Goal: Check status: Check status

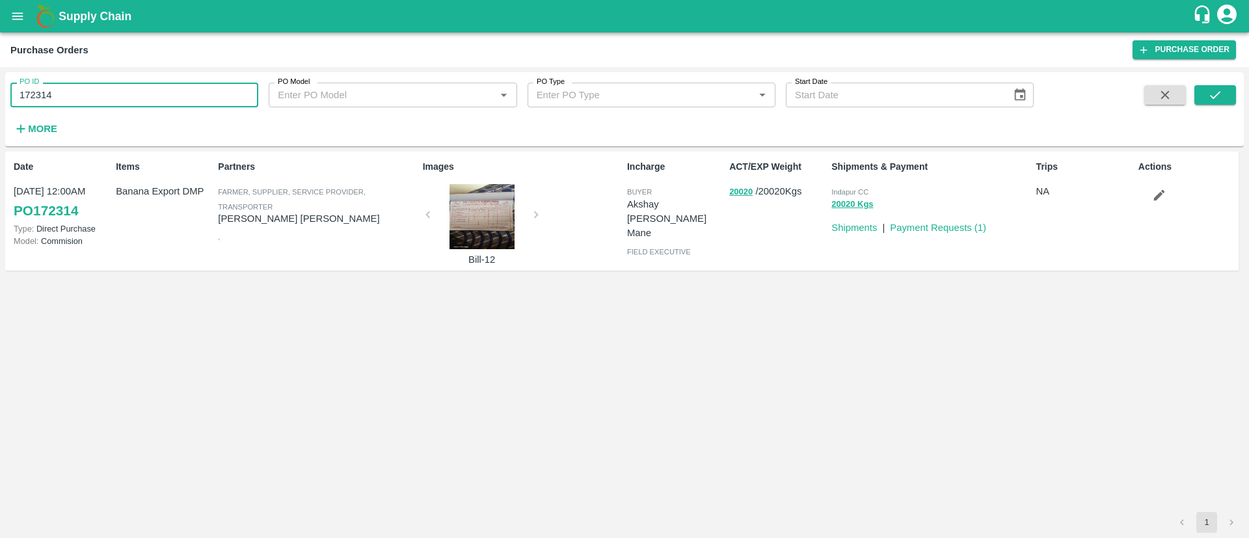
click at [148, 102] on input "172314" at bounding box center [134, 95] width 248 height 25
paste input "text"
click at [1224, 89] on button "submit" at bounding box center [1216, 95] width 42 height 20
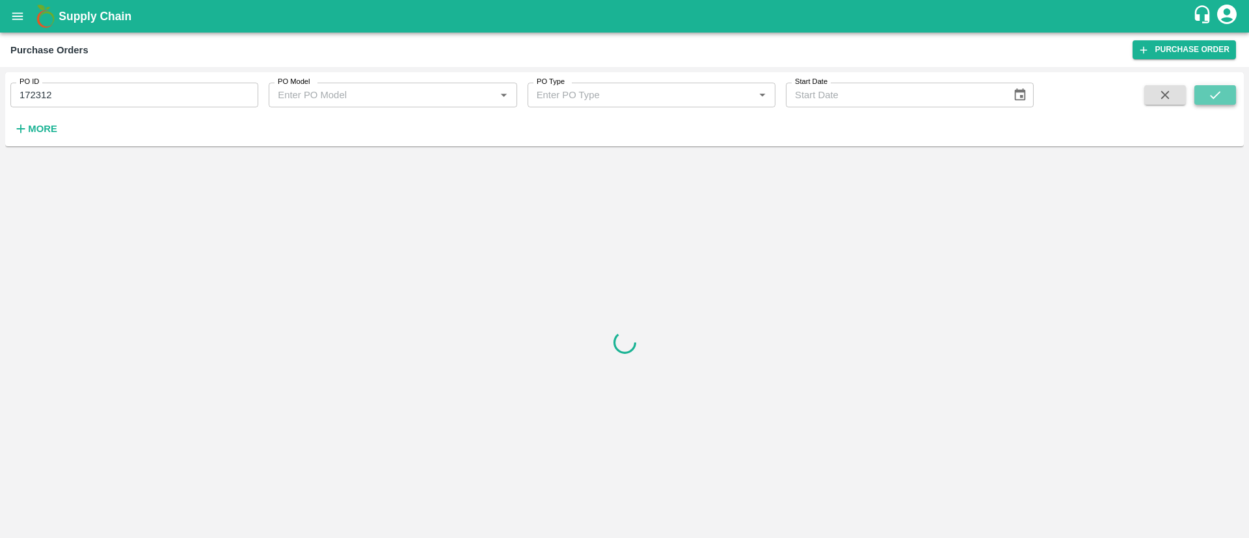
click at [1224, 89] on button "submit" at bounding box center [1216, 95] width 42 height 20
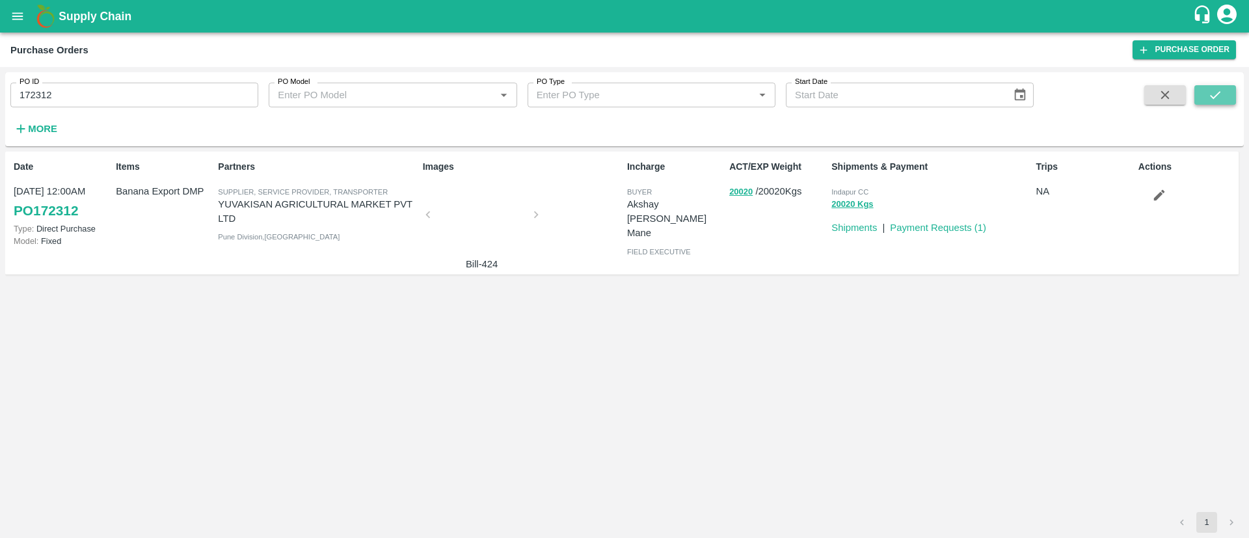
click at [1224, 89] on button "submit" at bounding box center [1216, 95] width 42 height 20
click at [64, 215] on link "PO 172312" at bounding box center [46, 210] width 64 height 23
click at [51, 96] on input "172312" at bounding box center [134, 95] width 248 height 25
click at [1214, 92] on icon "submit" at bounding box center [1215, 95] width 14 height 14
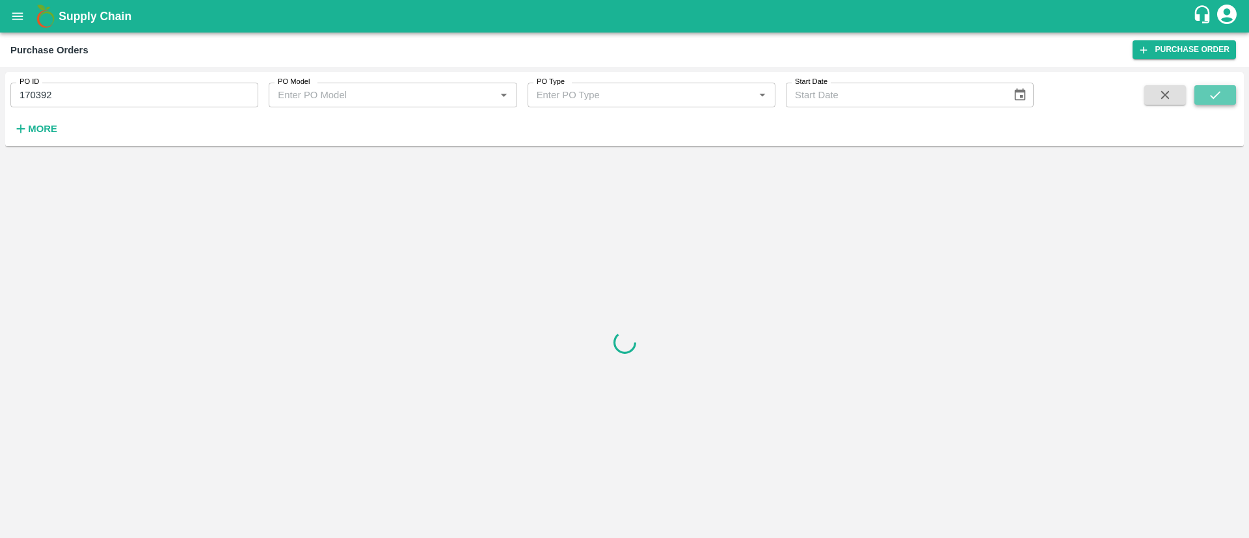
click at [1214, 92] on icon "submit" at bounding box center [1215, 95] width 14 height 14
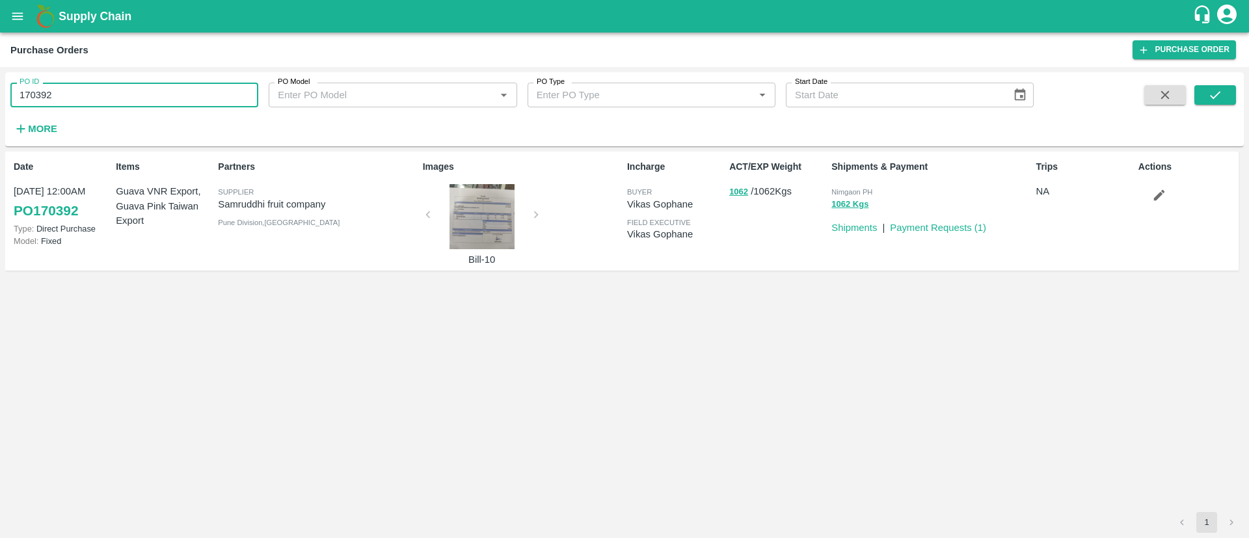
drag, startPoint x: 57, startPoint y: 93, endPoint x: 0, endPoint y: 105, distance: 58.6
click at [0, 105] on div "PO ID 170392 PO ID PO Model PO Model   * PO Type PO Type   * Start Date Start D…" at bounding box center [624, 302] width 1249 height 471
paste input "text"
click at [1207, 89] on button "submit" at bounding box center [1216, 95] width 42 height 20
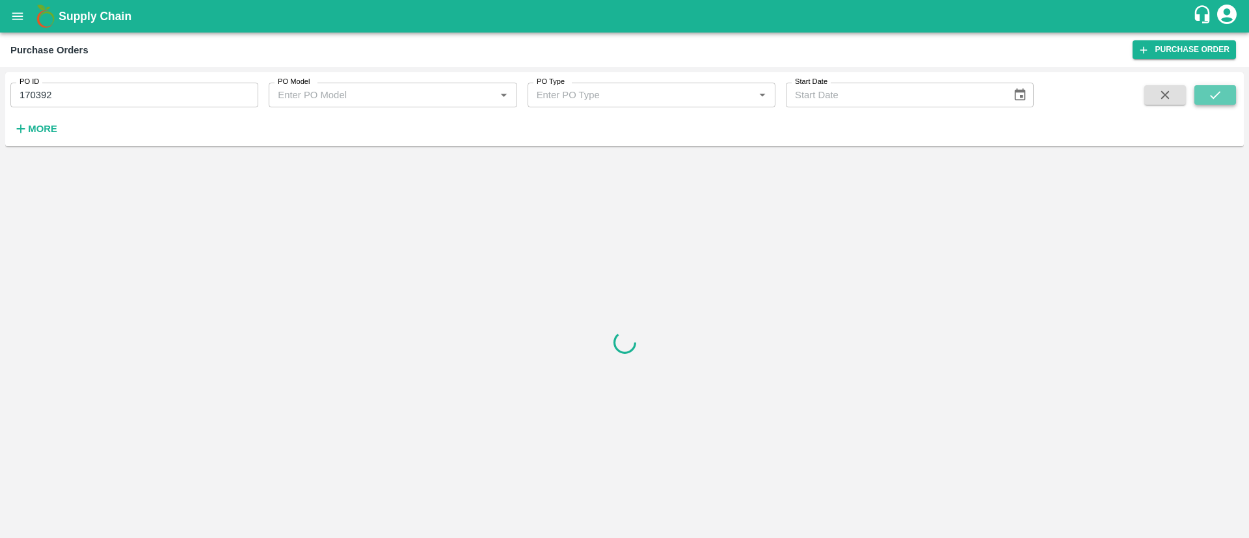
click at [1207, 89] on button "submit" at bounding box center [1216, 95] width 42 height 20
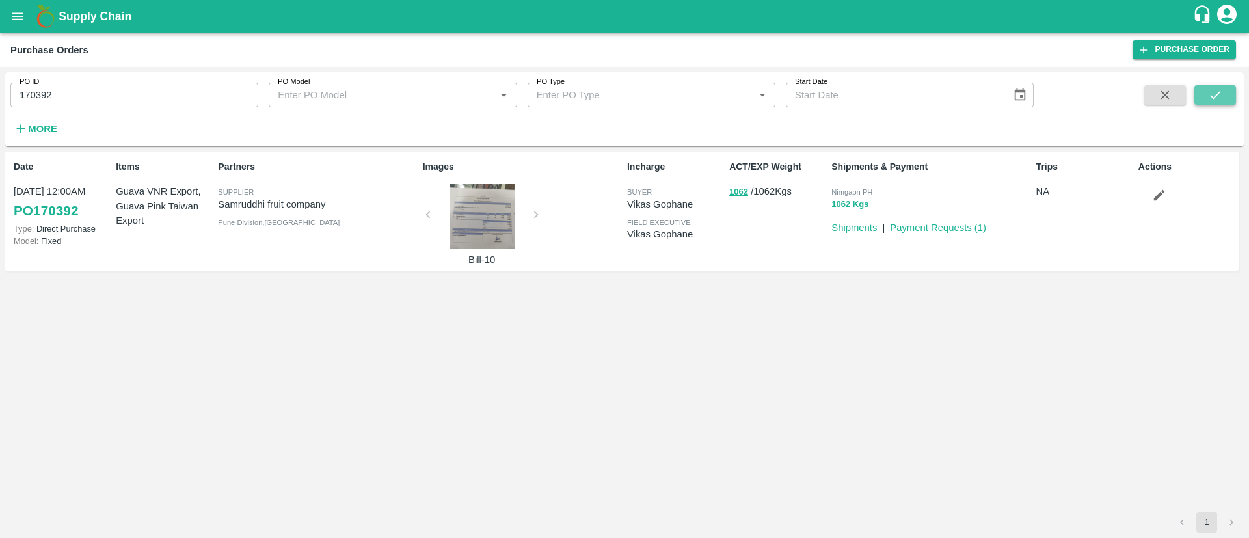
click at [1207, 89] on button "submit" at bounding box center [1216, 95] width 42 height 20
click at [58, 212] on link "PO 170392" at bounding box center [46, 210] width 64 height 23
click at [106, 94] on input "170392" at bounding box center [134, 95] width 248 height 25
paste input "text"
click at [1218, 95] on icon "submit" at bounding box center [1215, 95] width 10 height 8
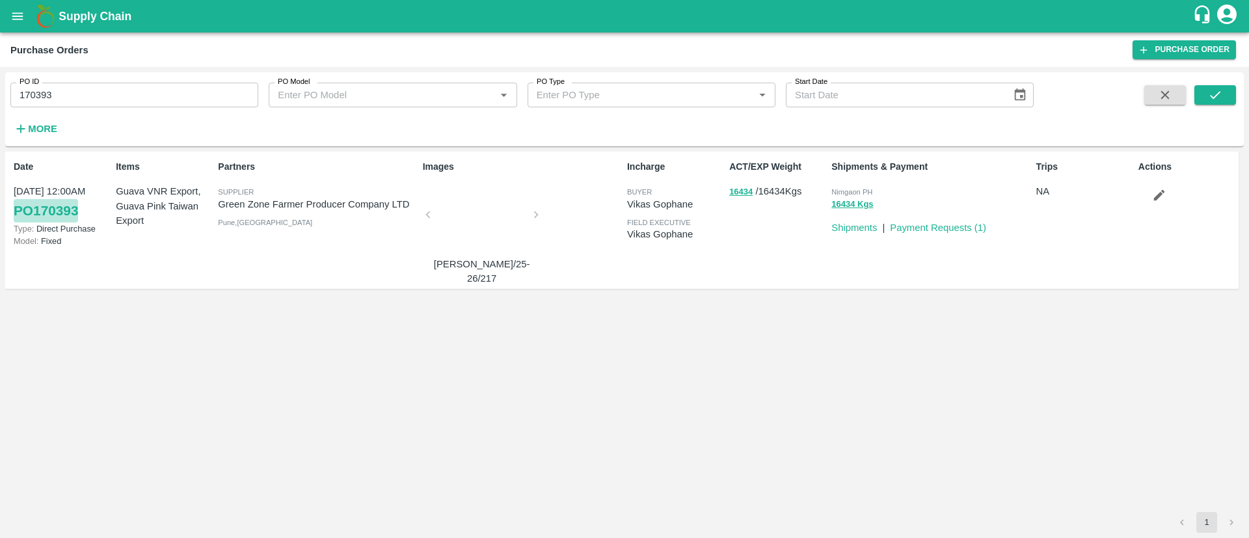
click at [40, 221] on link "PO 170393" at bounding box center [46, 210] width 64 height 23
click at [173, 95] on input "170393" at bounding box center [134, 95] width 248 height 25
paste input "text"
click at [1223, 96] on icon "submit" at bounding box center [1215, 95] width 14 height 14
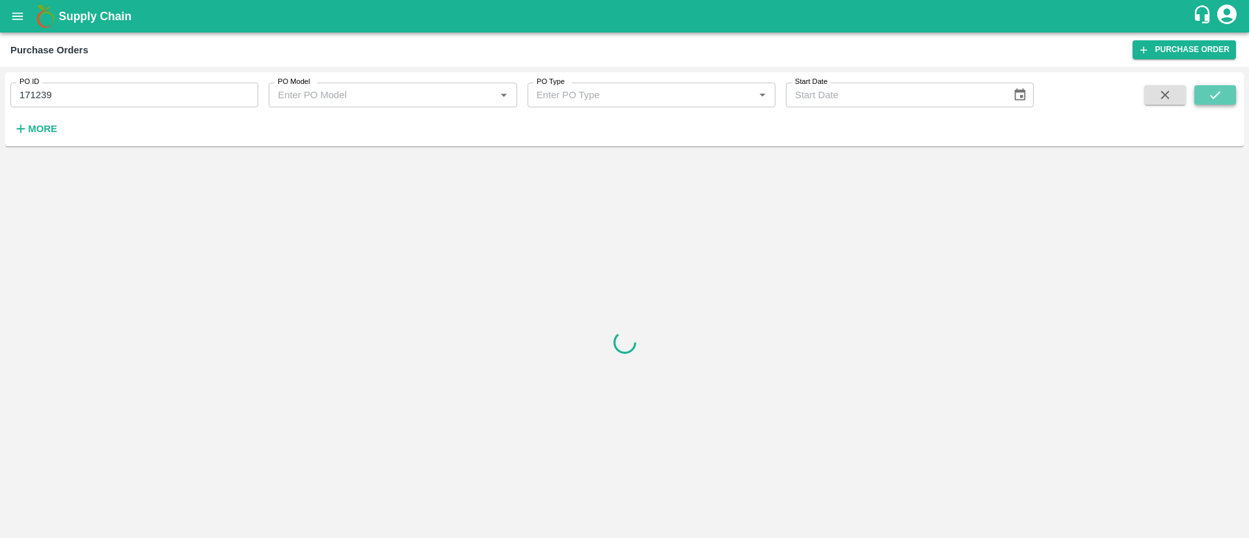
click at [1223, 96] on icon "submit" at bounding box center [1215, 95] width 14 height 14
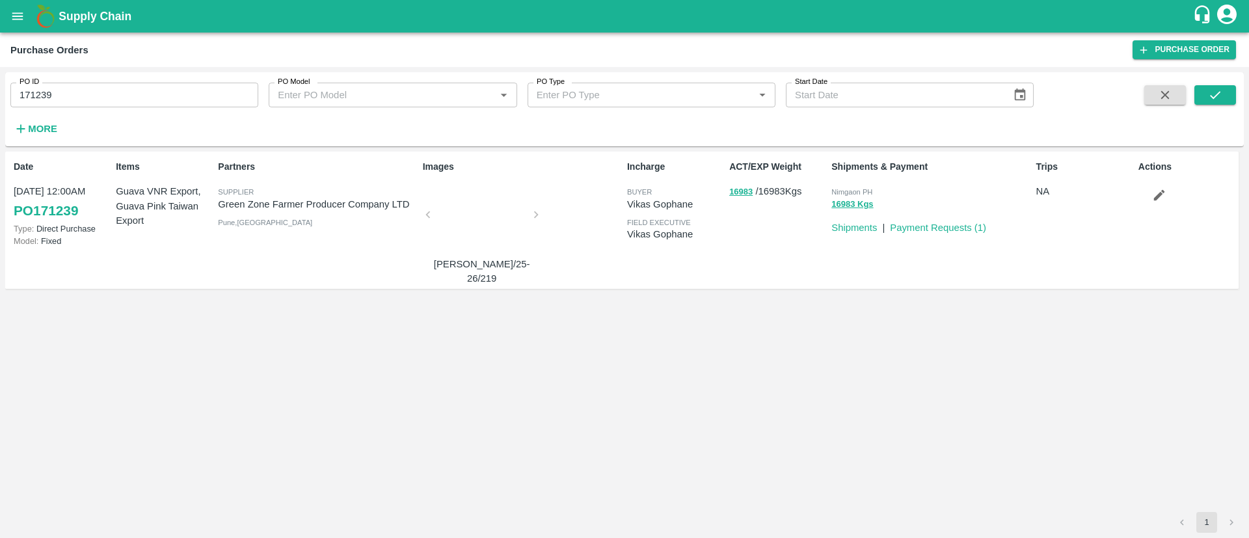
click at [42, 213] on link "PO 171239" at bounding box center [46, 210] width 64 height 23
click at [117, 92] on input "171239" at bounding box center [134, 95] width 248 height 25
paste input "text"
click at [1216, 89] on icon "submit" at bounding box center [1215, 95] width 14 height 14
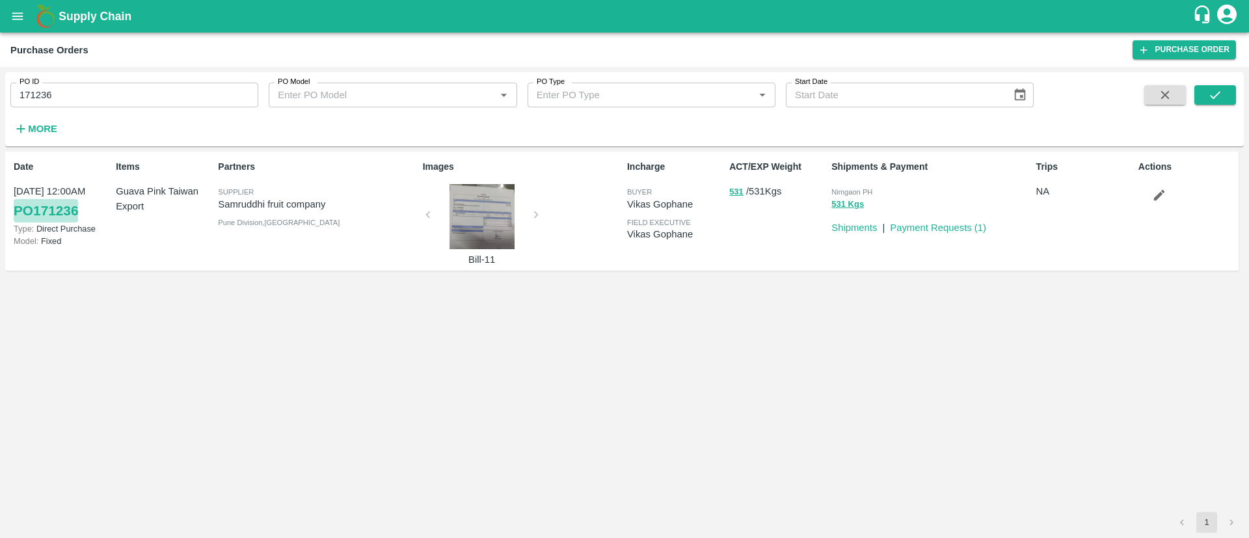
click at [61, 219] on link "PO 171236" at bounding box center [46, 210] width 64 height 23
click at [81, 107] on input "171236" at bounding box center [134, 95] width 248 height 25
paste input "text"
click at [1202, 85] on button "submit" at bounding box center [1216, 95] width 42 height 20
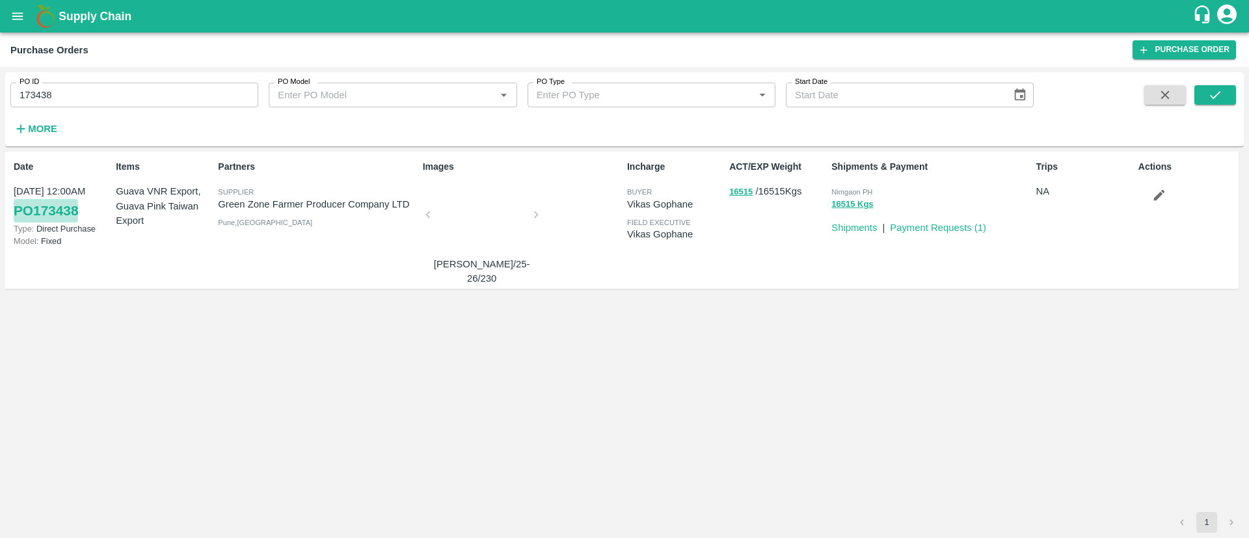
click at [44, 210] on link "PO 173438" at bounding box center [46, 210] width 64 height 23
click at [111, 99] on input "173438" at bounding box center [134, 95] width 248 height 25
paste input "text"
click at [1201, 94] on button "submit" at bounding box center [1216, 95] width 42 height 20
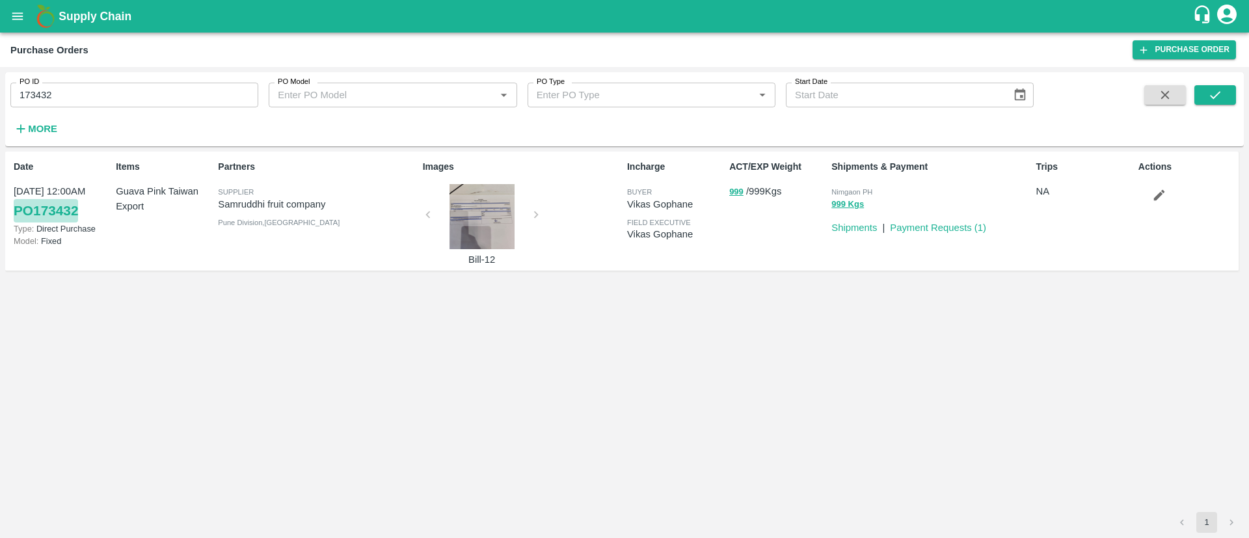
click at [47, 211] on link "PO 173432" at bounding box center [46, 210] width 64 height 23
click at [89, 84] on input "173432" at bounding box center [134, 95] width 248 height 25
paste input "text"
click at [1198, 92] on button "submit" at bounding box center [1216, 95] width 42 height 20
click at [64, 204] on link "PO 171236" at bounding box center [46, 210] width 64 height 23
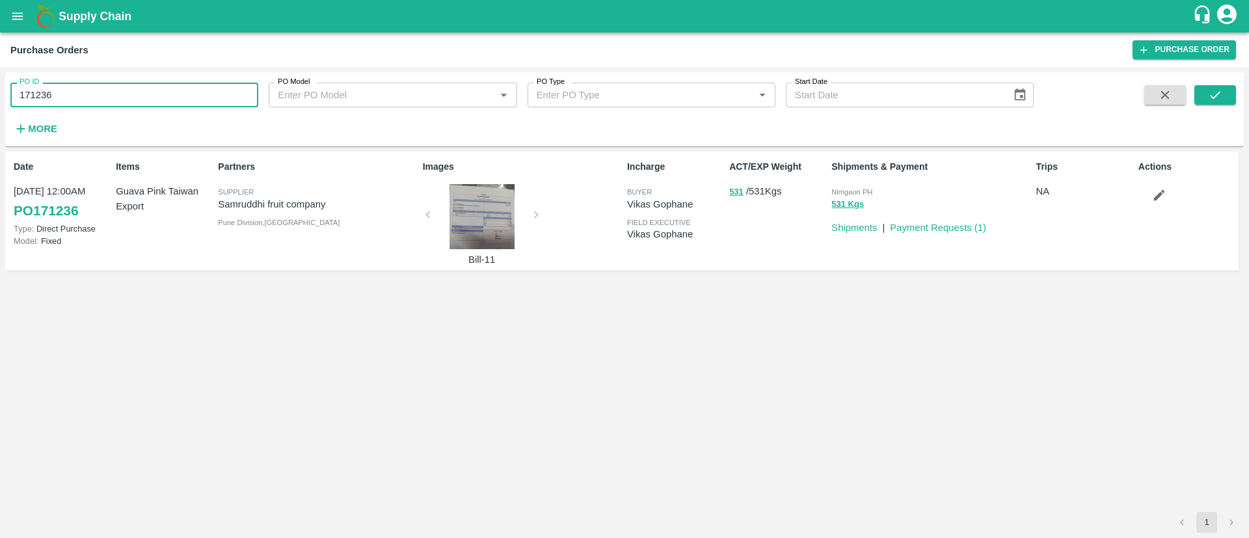
click at [126, 90] on input "171236" at bounding box center [134, 95] width 248 height 25
paste input "text"
click at [1203, 98] on button "submit" at bounding box center [1216, 95] width 42 height 20
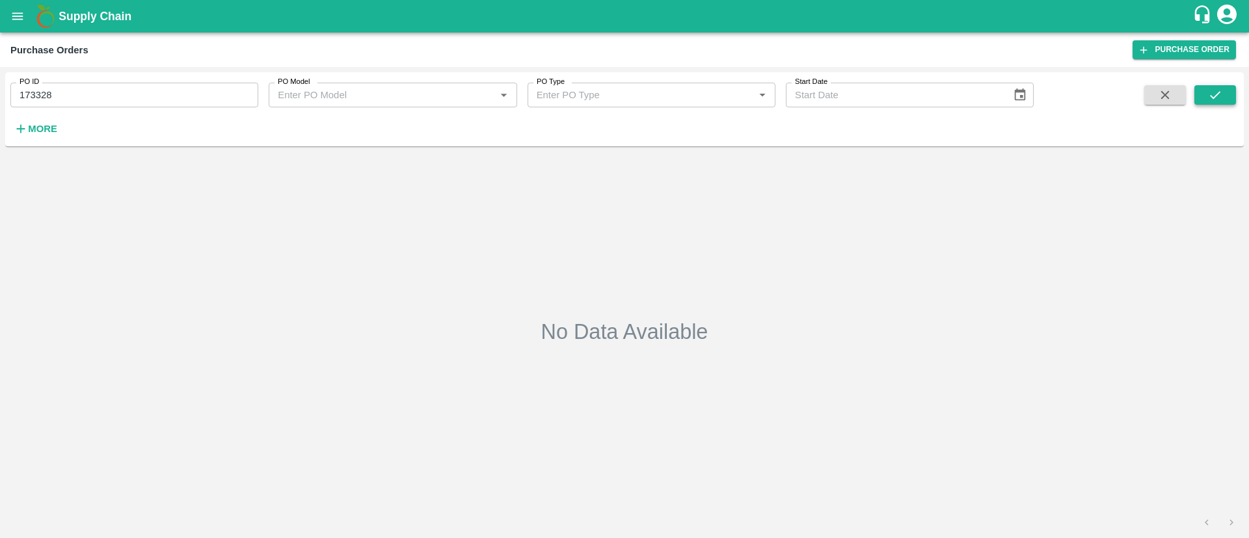
click at [1227, 93] on button "submit" at bounding box center [1216, 95] width 42 height 20
click at [237, 91] on input "173328" at bounding box center [134, 95] width 248 height 25
type input "173328"
click at [1227, 92] on button "submit" at bounding box center [1216, 95] width 42 height 20
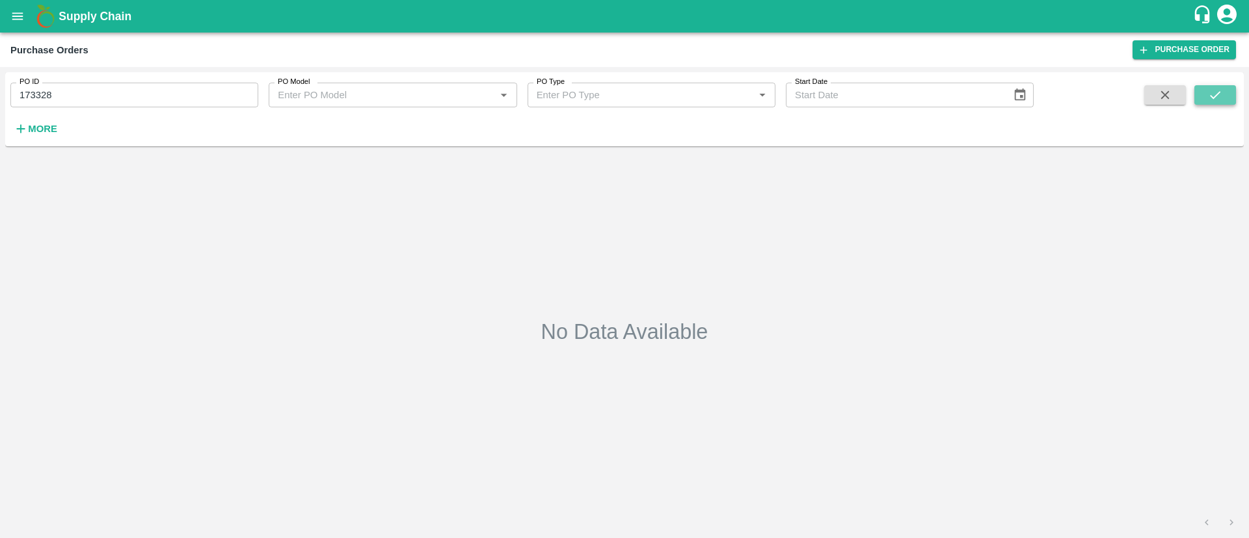
click at [1227, 92] on button "submit" at bounding box center [1216, 95] width 42 height 20
click at [34, 94] on input "173328" at bounding box center [134, 95] width 248 height 25
click at [33, 90] on input "173328" at bounding box center [134, 95] width 248 height 25
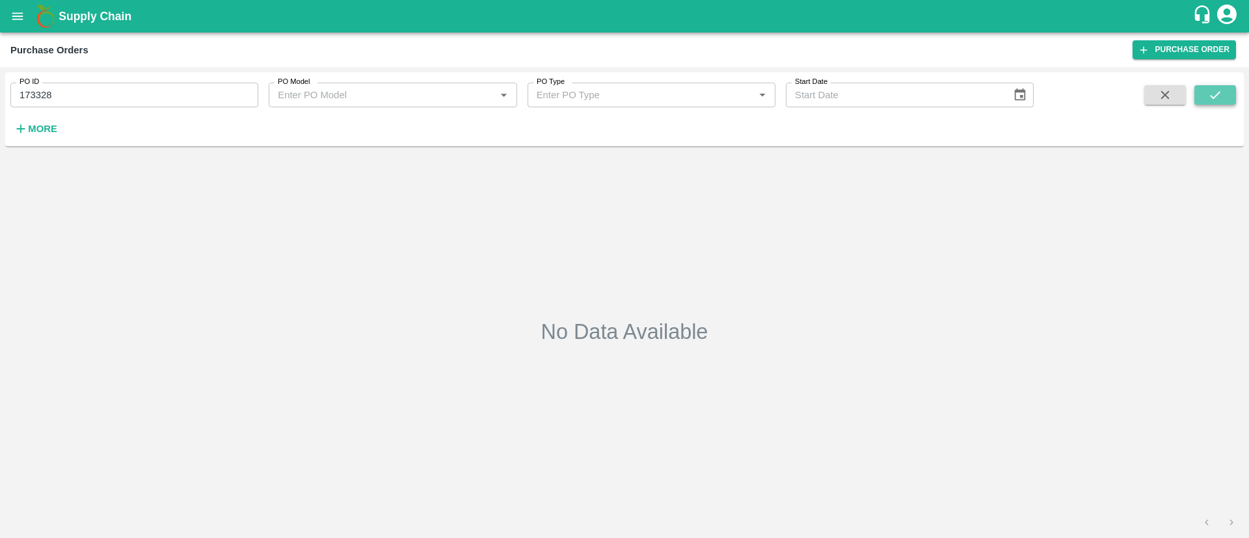
click at [1221, 94] on icon "submit" at bounding box center [1215, 95] width 14 height 14
click at [77, 87] on input "173328" at bounding box center [134, 95] width 248 height 25
paste input "text"
type input "173327"
click at [1214, 96] on icon "submit" at bounding box center [1215, 95] width 14 height 14
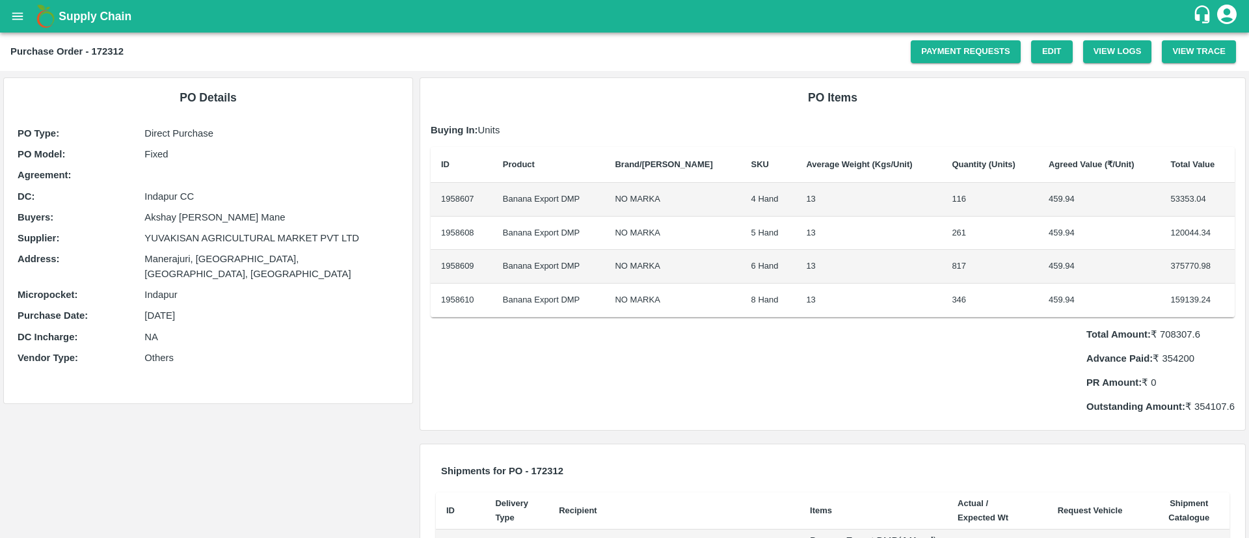
click at [648, 299] on td "NO MARKA" at bounding box center [673, 301] width 136 height 34
drag, startPoint x: 705, startPoint y: 300, endPoint x: 774, endPoint y: 284, distance: 70.1
click at [774, 284] on tr "1958610 Banana Export DMP NO MARKA 8 Hand 13 346 459.94 159139.24" at bounding box center [833, 301] width 804 height 34
drag, startPoint x: 436, startPoint y: 299, endPoint x: 934, endPoint y: 303, distance: 497.9
click at [934, 303] on tr "1958610 Banana Export DMP NO MARKA 8 Hand 13 346 459.94 159139.24" at bounding box center [833, 301] width 804 height 34
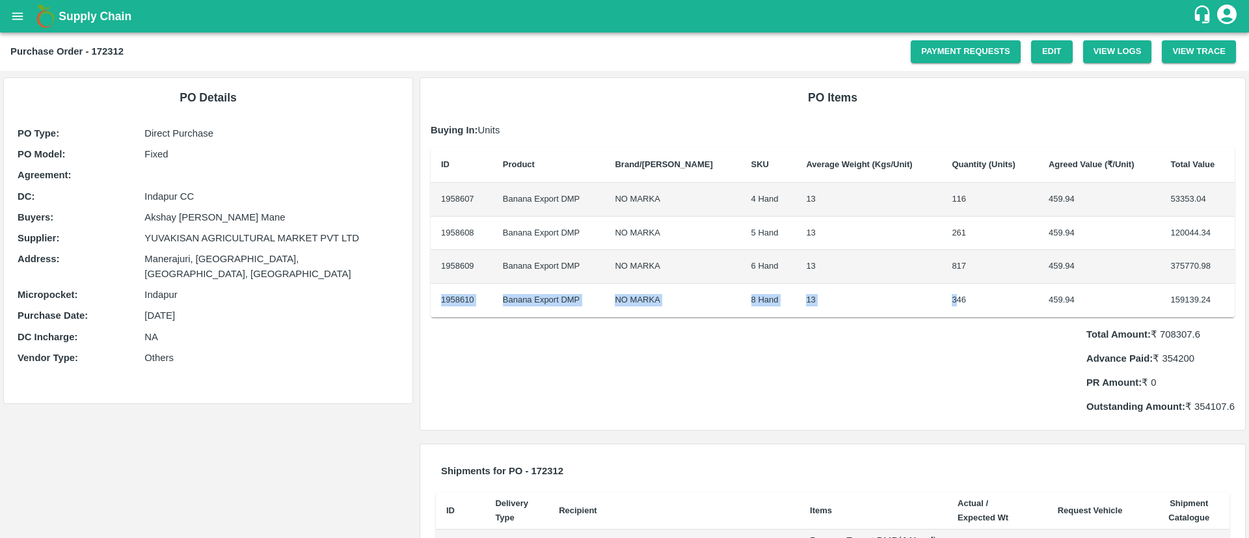
click at [942, 303] on td "346" at bounding box center [990, 301] width 97 height 34
drag, startPoint x: 502, startPoint y: 294, endPoint x: 977, endPoint y: 292, distance: 474.4
click at [977, 292] on tr "1958610 Banana Export DMP NO MARKA 8 Hand 13 346 459.94 159139.24" at bounding box center [833, 301] width 804 height 34
copy tr "Banana Export DMP NO MARKA 8 Hand 13 346"
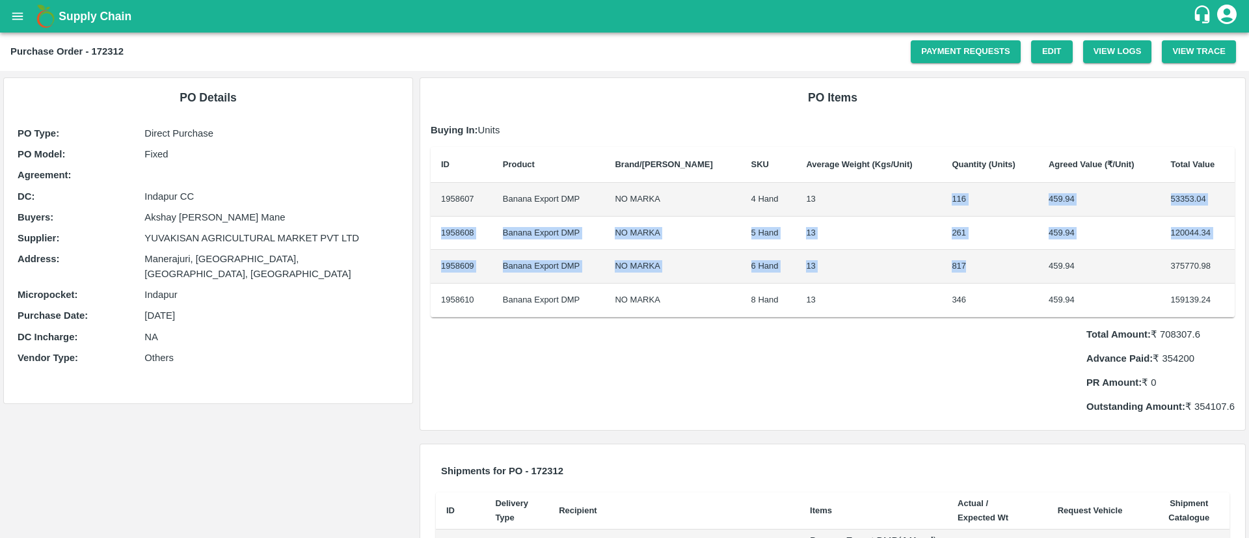
drag, startPoint x: 922, startPoint y: 195, endPoint x: 957, endPoint y: 251, distance: 65.7
click at [957, 251] on tbody "1958607 Banana Export DMP NO MARKA 4 Hand 13 116 459.94 53353.04 1958608 Banana…" at bounding box center [833, 250] width 804 height 134
click at [796, 218] on td "13" at bounding box center [869, 234] width 146 height 34
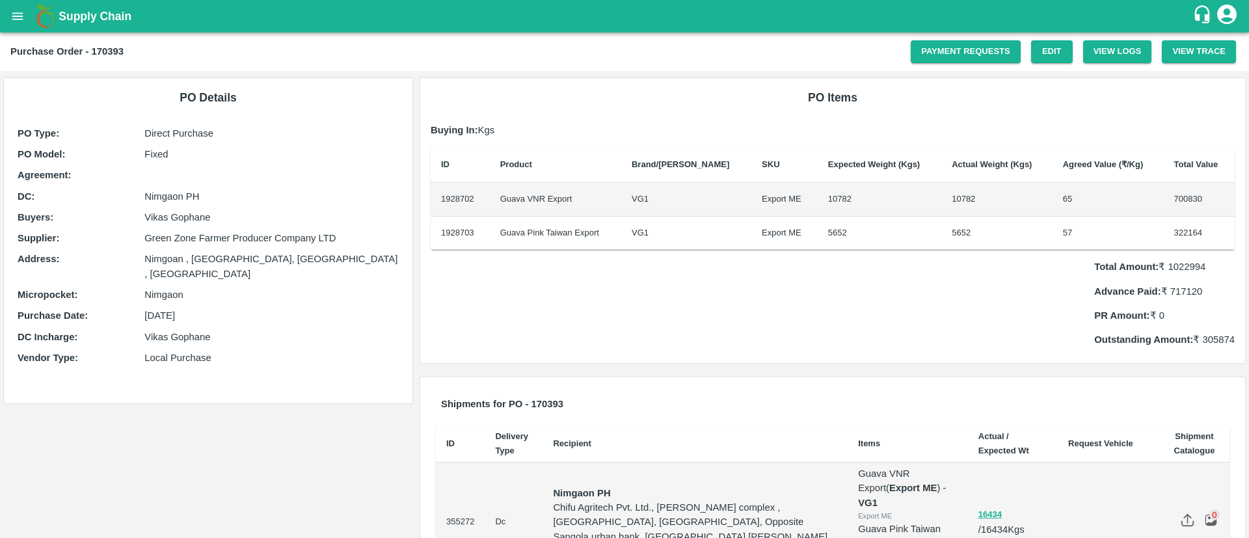
click at [818, 198] on td "10782" at bounding box center [880, 200] width 124 height 34
copy td "10782"
click at [818, 197] on td "11754" at bounding box center [880, 200] width 124 height 34
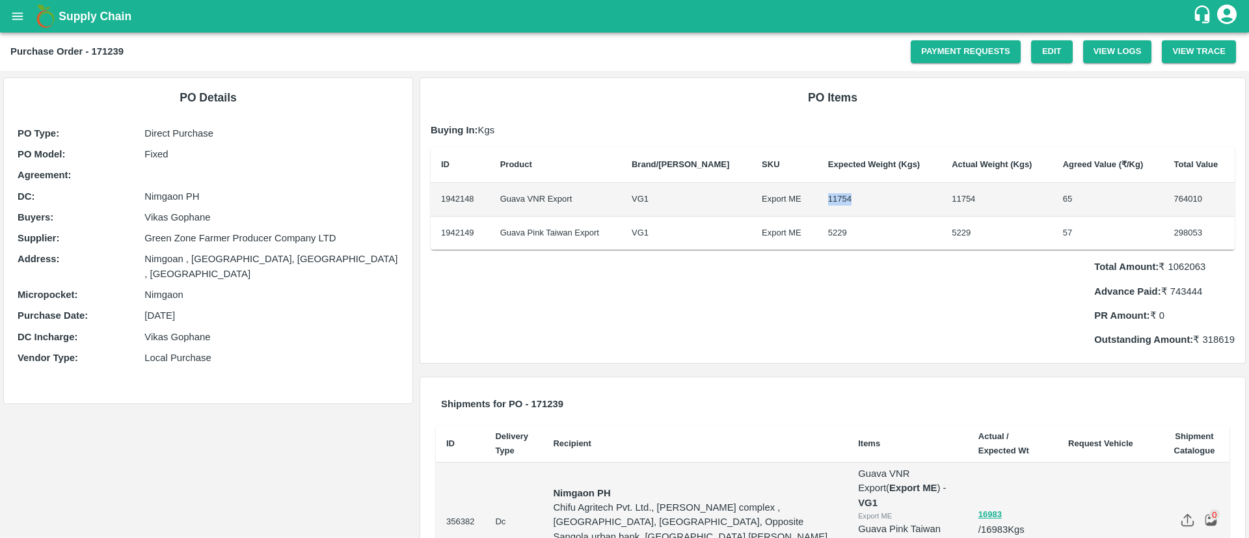
copy td "11754"
click at [943, 193] on td "10161" at bounding box center [997, 200] width 111 height 34
copy td "10161"
